Goal: Feedback & Contribution: Submit feedback/report problem

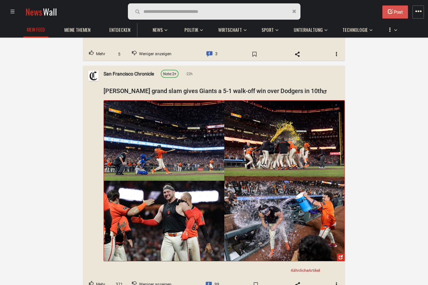
scroll to position [568, 0]
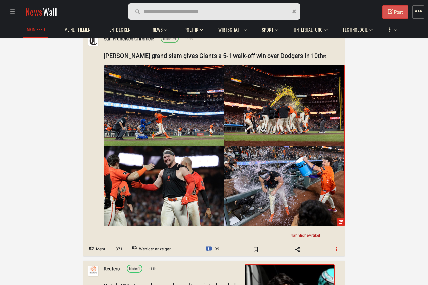
click at [332, 243] on button "button" at bounding box center [336, 248] width 16 height 11
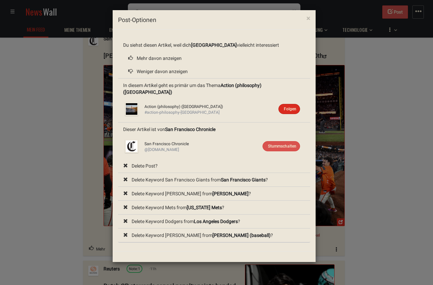
click at [381, 126] on div "× Post-Optionen Du siehst diesen Artikel, weil dich Vereinigte Staaten vielleic…" at bounding box center [216, 142] width 433 height 285
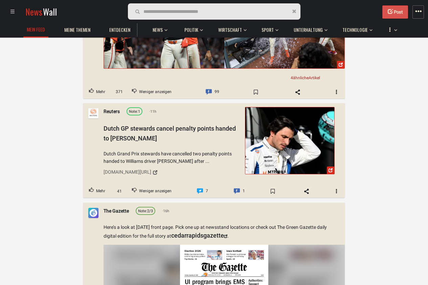
scroll to position [730, 0]
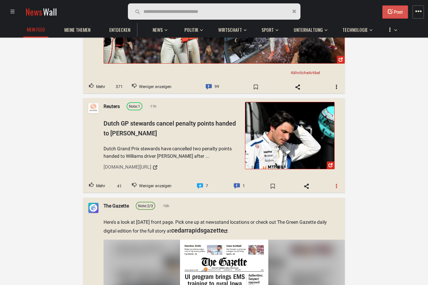
click at [337, 183] on span "button" at bounding box center [336, 185] width 5 height 5
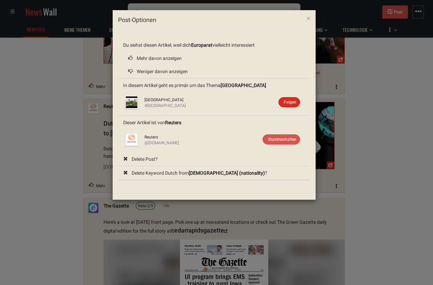
click at [366, 167] on div "× Post-Optionen Du siehst diesen Artikel, weil dich Europarat vielleicht intere…" at bounding box center [216, 142] width 433 height 285
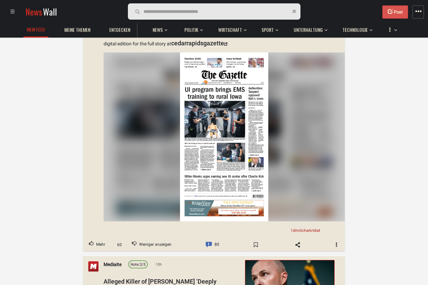
scroll to position [933, 0]
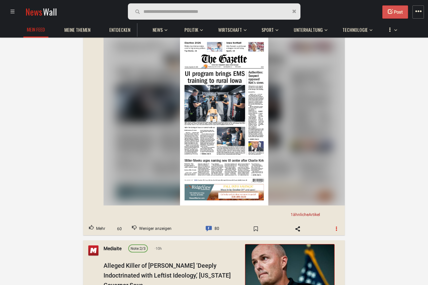
click at [336, 226] on span "button" at bounding box center [336, 228] width 5 height 5
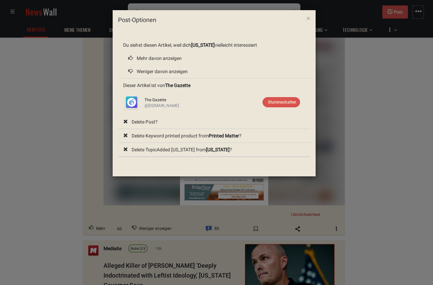
click at [368, 194] on div "× Post-Optionen Du siehst diesen Artikel, weil dich [US_STATE] vielleicht inter…" at bounding box center [216, 142] width 433 height 285
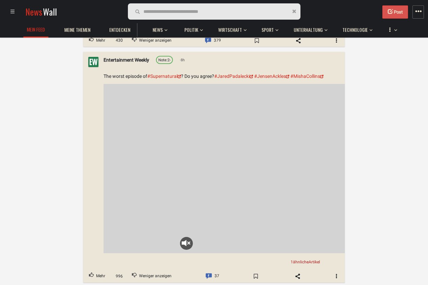
scroll to position [487, 0]
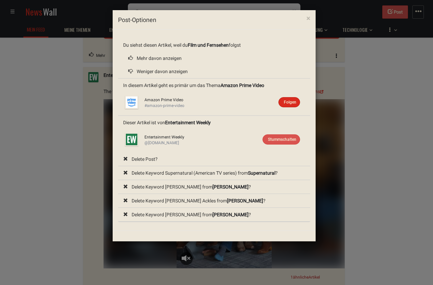
click at [359, 178] on div "× Post-Optionen Du siehst diesen Artikel, weil du Film und Fernsehen folgst Meh…" at bounding box center [216, 142] width 433 height 285
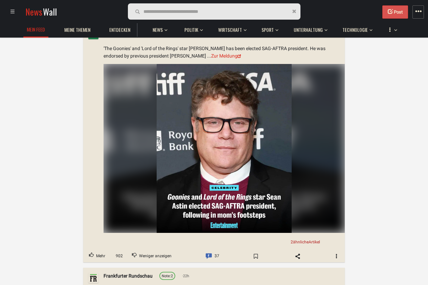
scroll to position [771, 0]
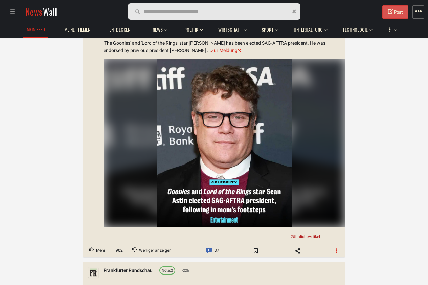
click at [333, 245] on button "button" at bounding box center [336, 250] width 16 height 11
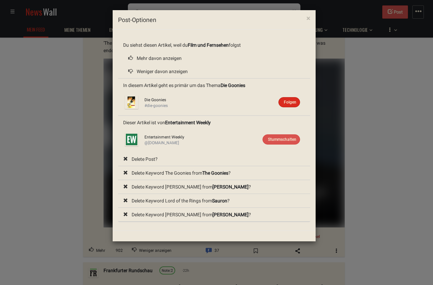
click at [362, 208] on div "× Post-Optionen Du siehst diesen Artikel, weil du Film und Fernsehen folgst Meh…" at bounding box center [216, 142] width 433 height 285
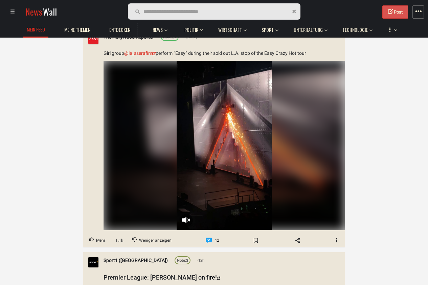
scroll to position [2190, 0]
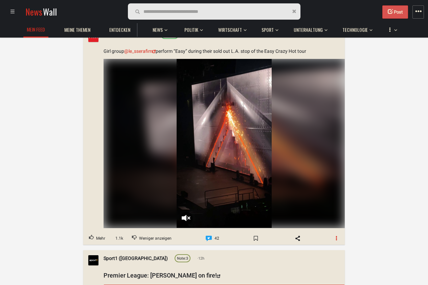
click at [336, 236] on span "button" at bounding box center [336, 238] width 5 height 5
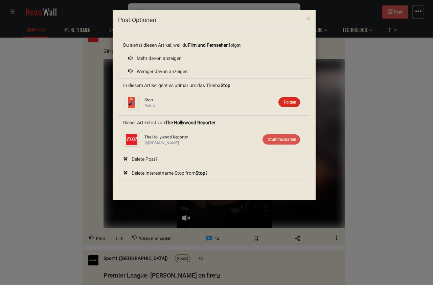
click at [371, 210] on div "× Post-Optionen Du siehst diesen Artikel, weil du Film und Fernsehen folgst Meh…" at bounding box center [216, 142] width 433 height 285
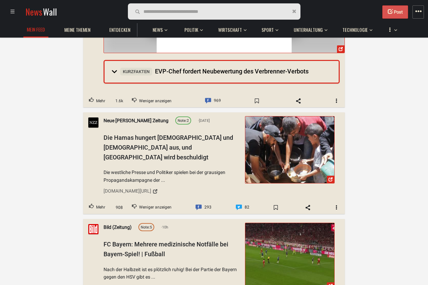
scroll to position [3123, 0]
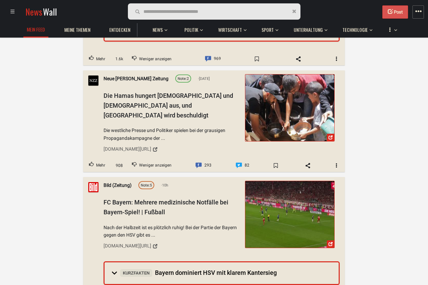
click at [318, 98] on img at bounding box center [289, 107] width 89 height 67
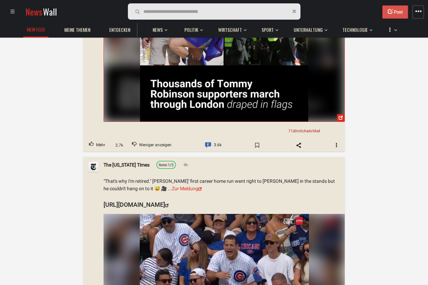
scroll to position [1257, 0]
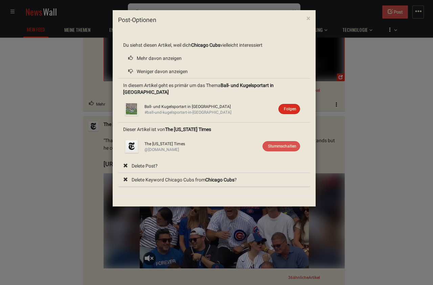
click at [384, 222] on div "× Post-Optionen Du siehst diesen Artikel, weil dich Chicago Cubs vielleicht int…" at bounding box center [216, 142] width 433 height 285
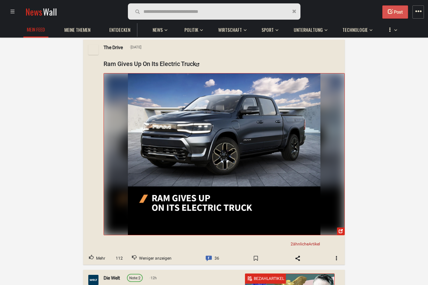
scroll to position [7422, 0]
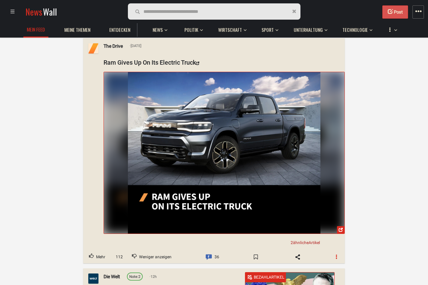
click at [335, 254] on span "button" at bounding box center [336, 256] width 5 height 5
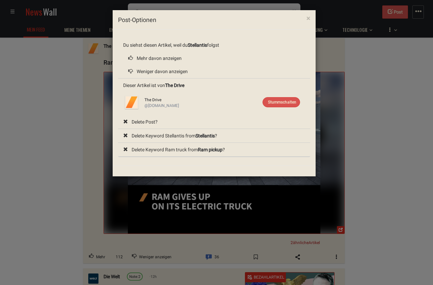
click at [376, 209] on div "× Post-Optionen Du siehst diesen Artikel, weil du Stellantis folgst Mehr davon …" at bounding box center [216, 142] width 433 height 285
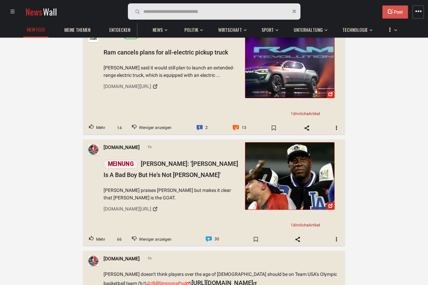
scroll to position [9328, 0]
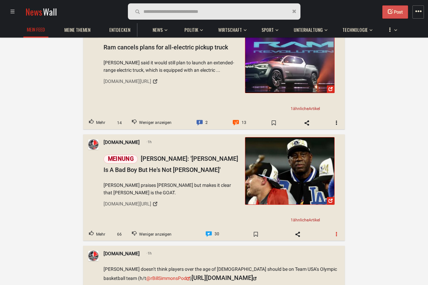
click at [337, 231] on span "button" at bounding box center [336, 233] width 5 height 5
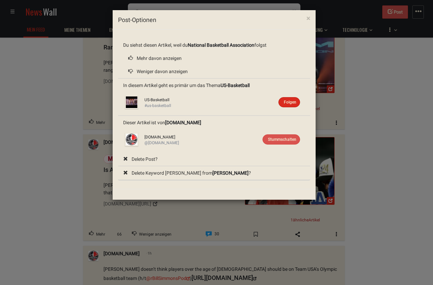
click at [373, 197] on div "× Post-Optionen Du siehst diesen Artikel, weil du National Basketball Associati…" at bounding box center [216, 142] width 433 height 285
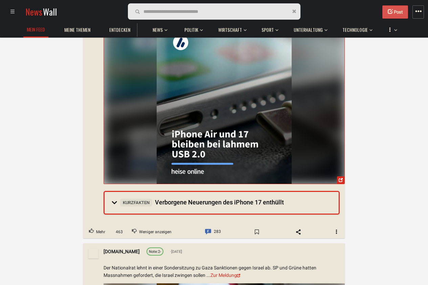
scroll to position [14154, 0]
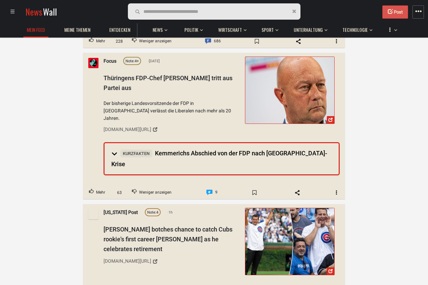
scroll to position [2514, 0]
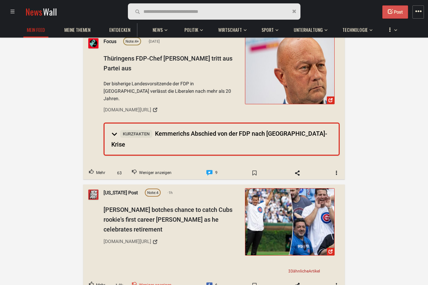
click at [166, 281] on span "Weniger anzeigen" at bounding box center [155, 285] width 32 height 9
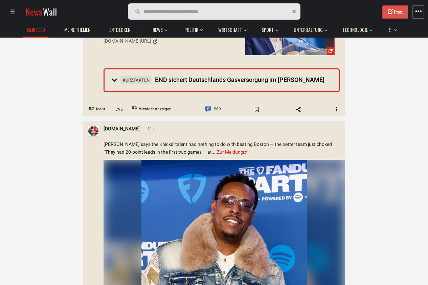
scroll to position [6245, 0]
